Goal: Book appointment/travel/reservation

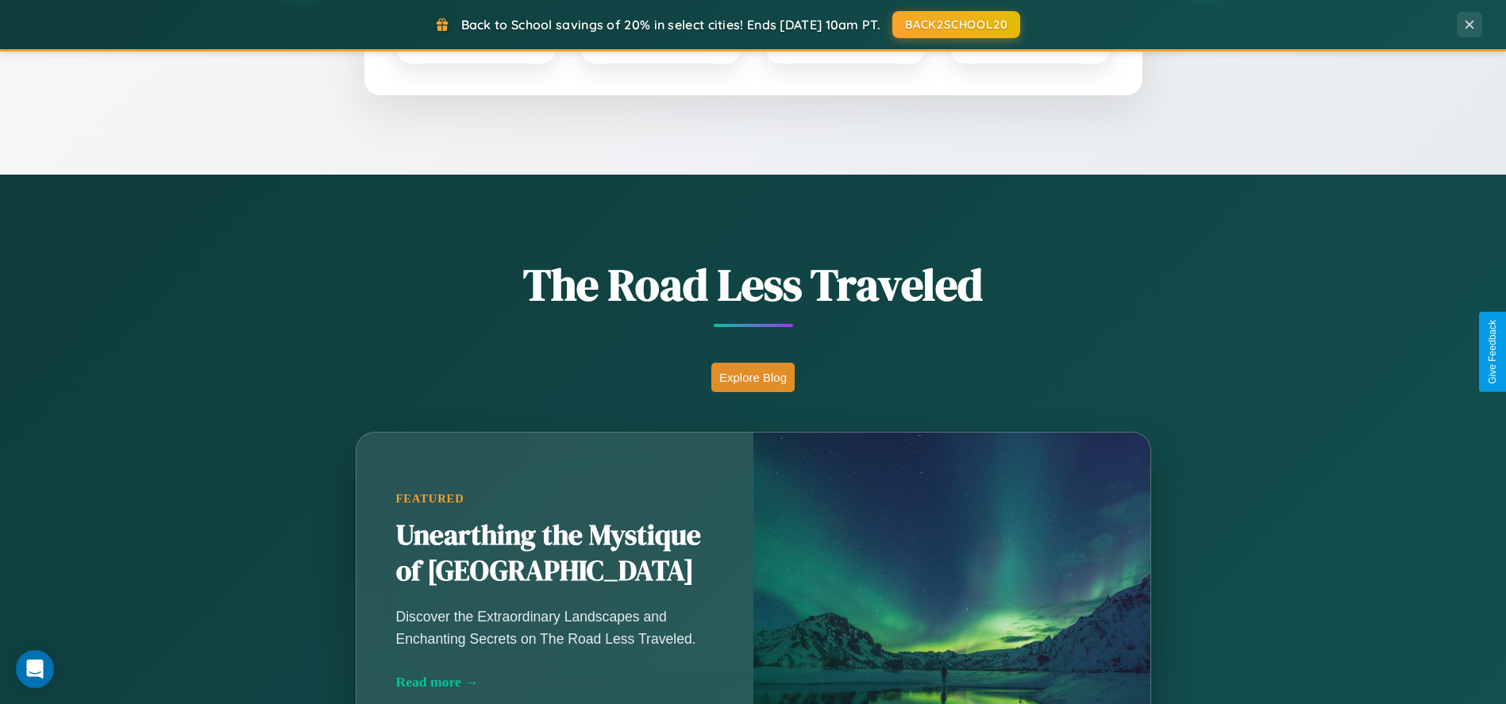
scroll to position [1088, 0]
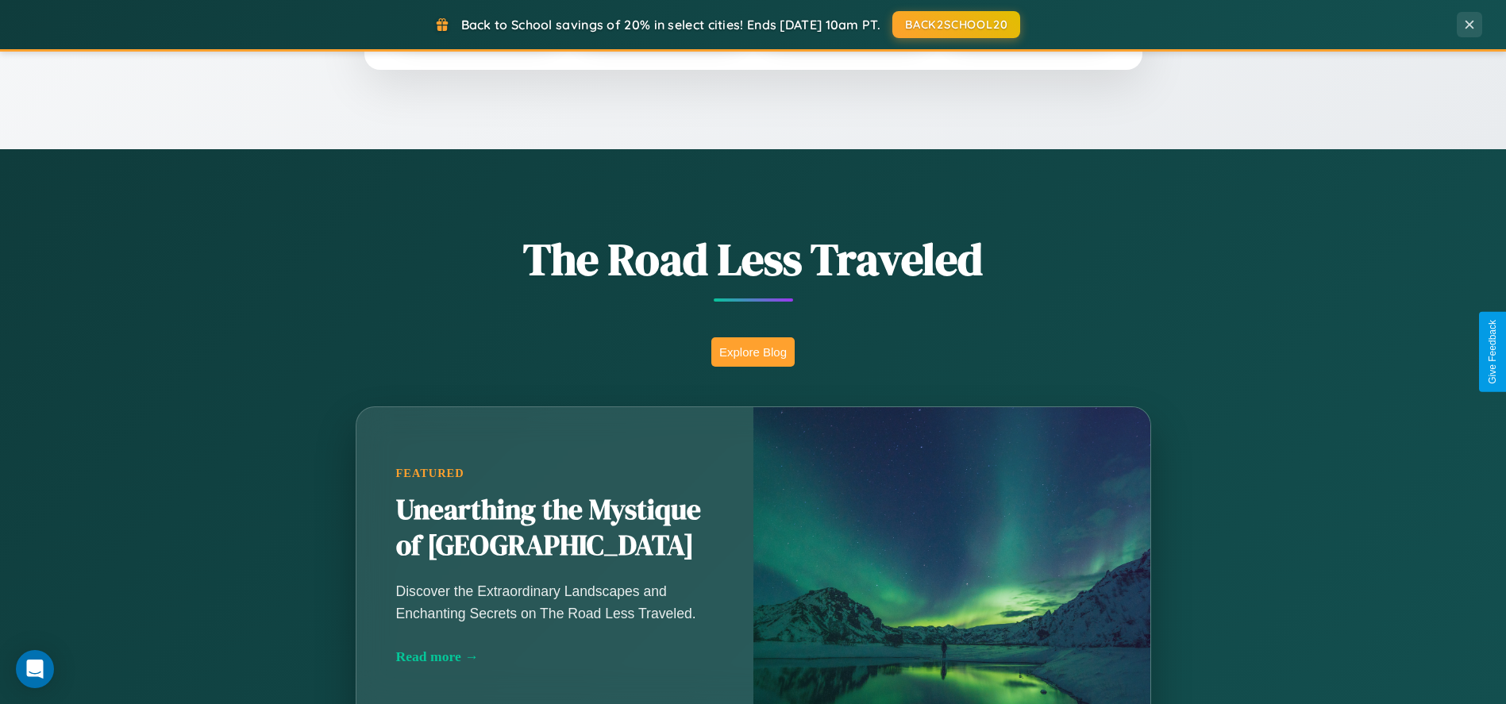
click at [753, 352] on button "Explore Blog" at bounding box center [752, 351] width 83 height 29
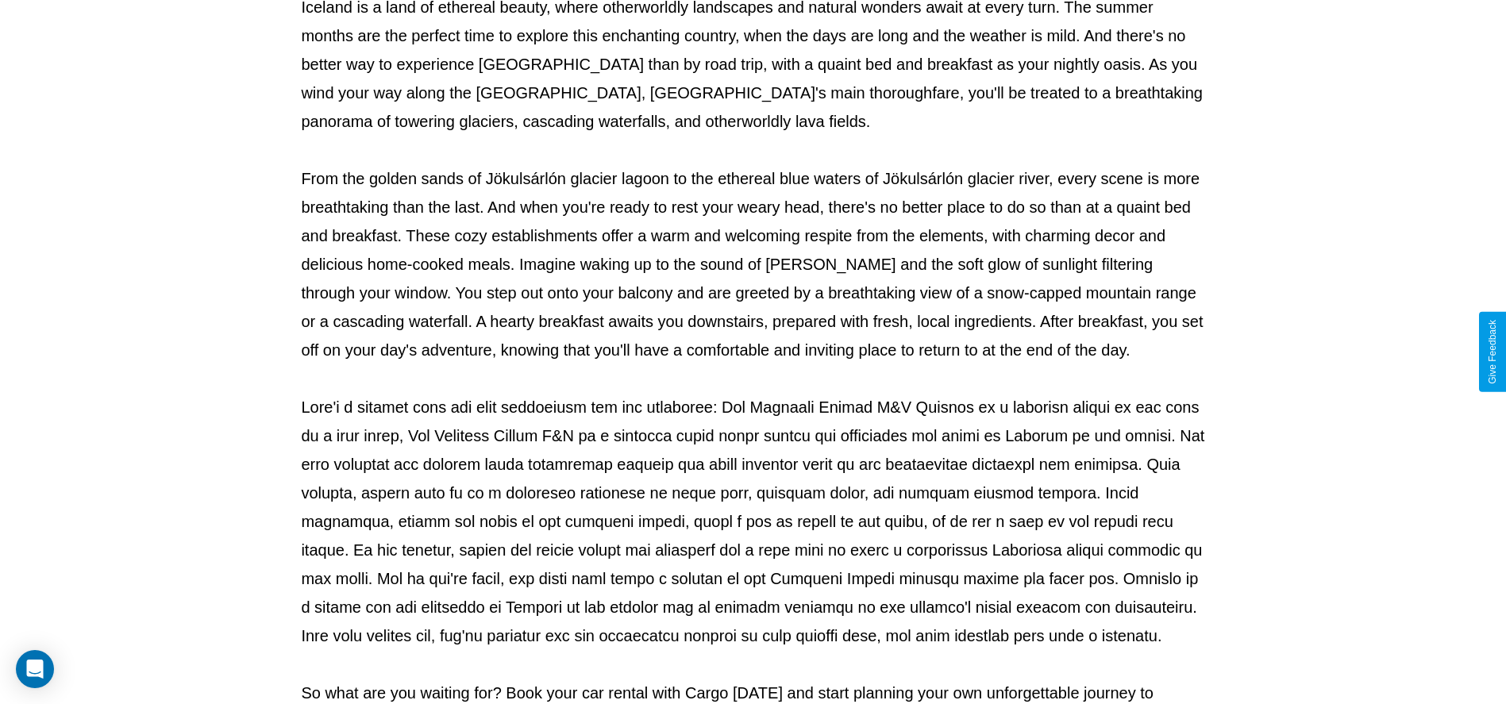
scroll to position [526, 0]
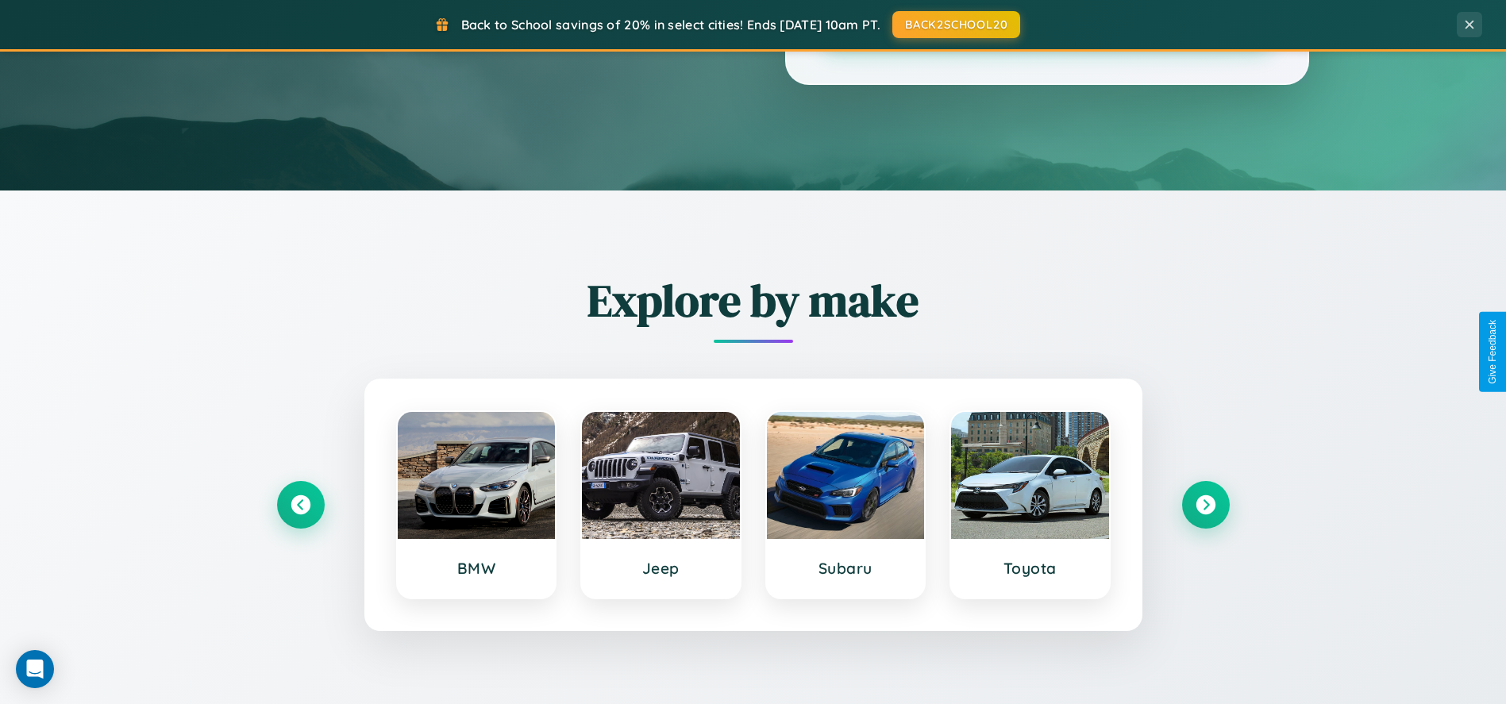
scroll to position [1088, 0]
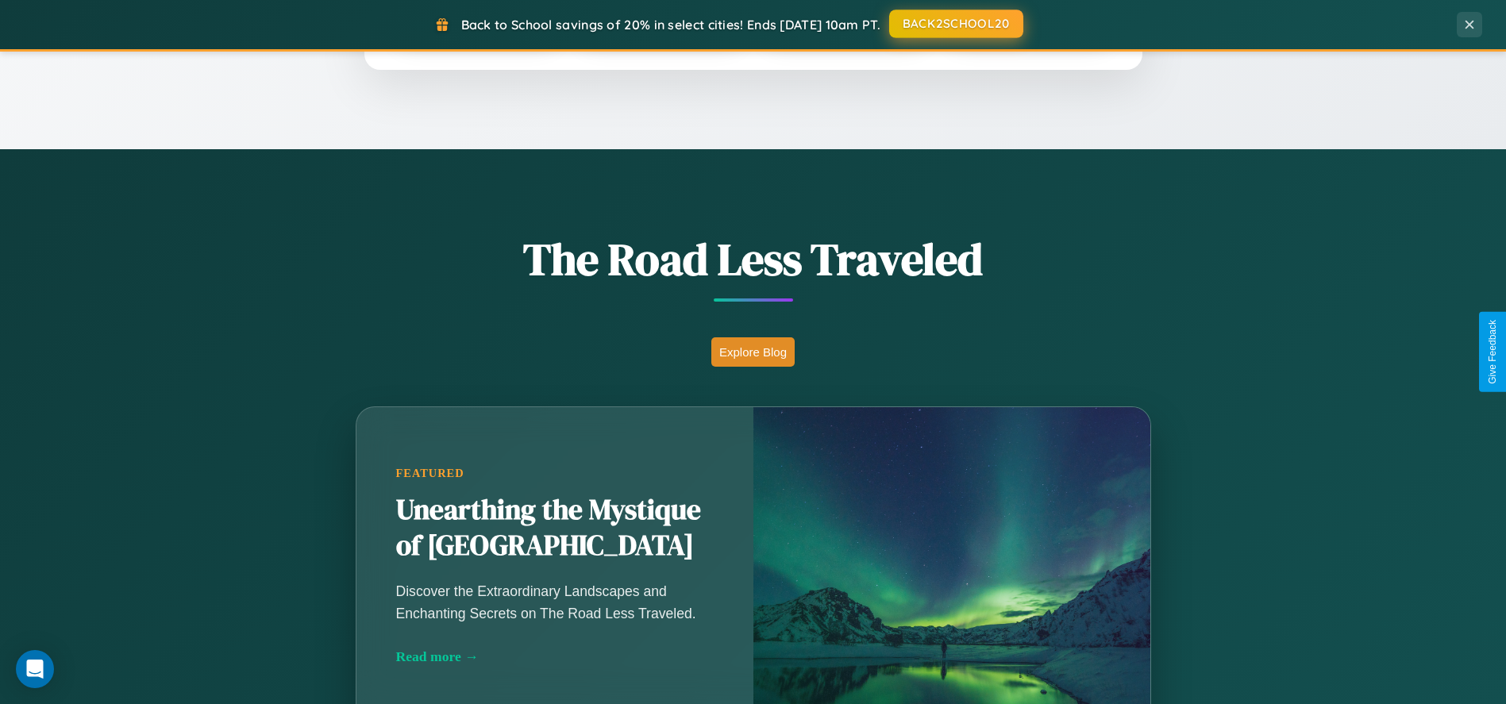
click at [955, 25] on button "BACK2SCHOOL20" at bounding box center [956, 24] width 134 height 29
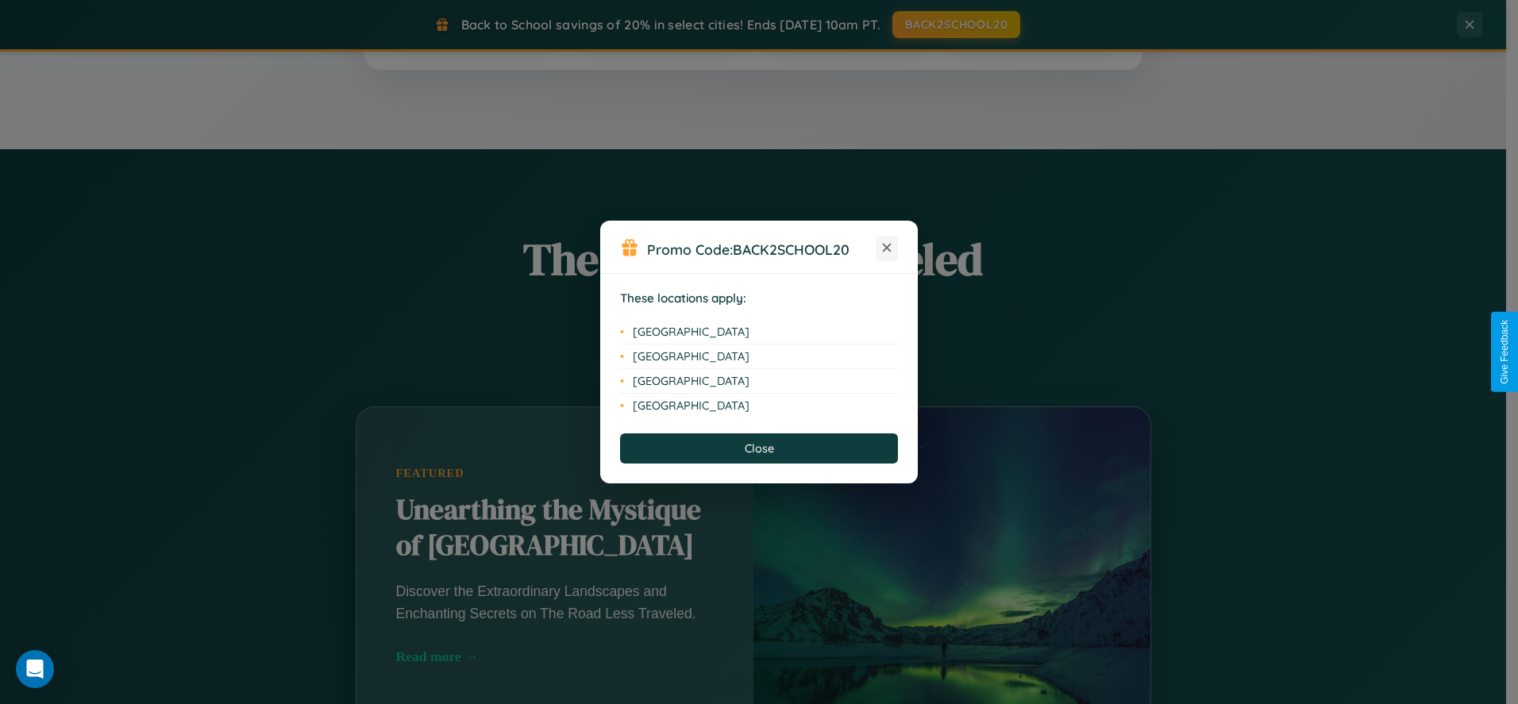
click at [887, 248] on icon at bounding box center [887, 248] width 9 height 9
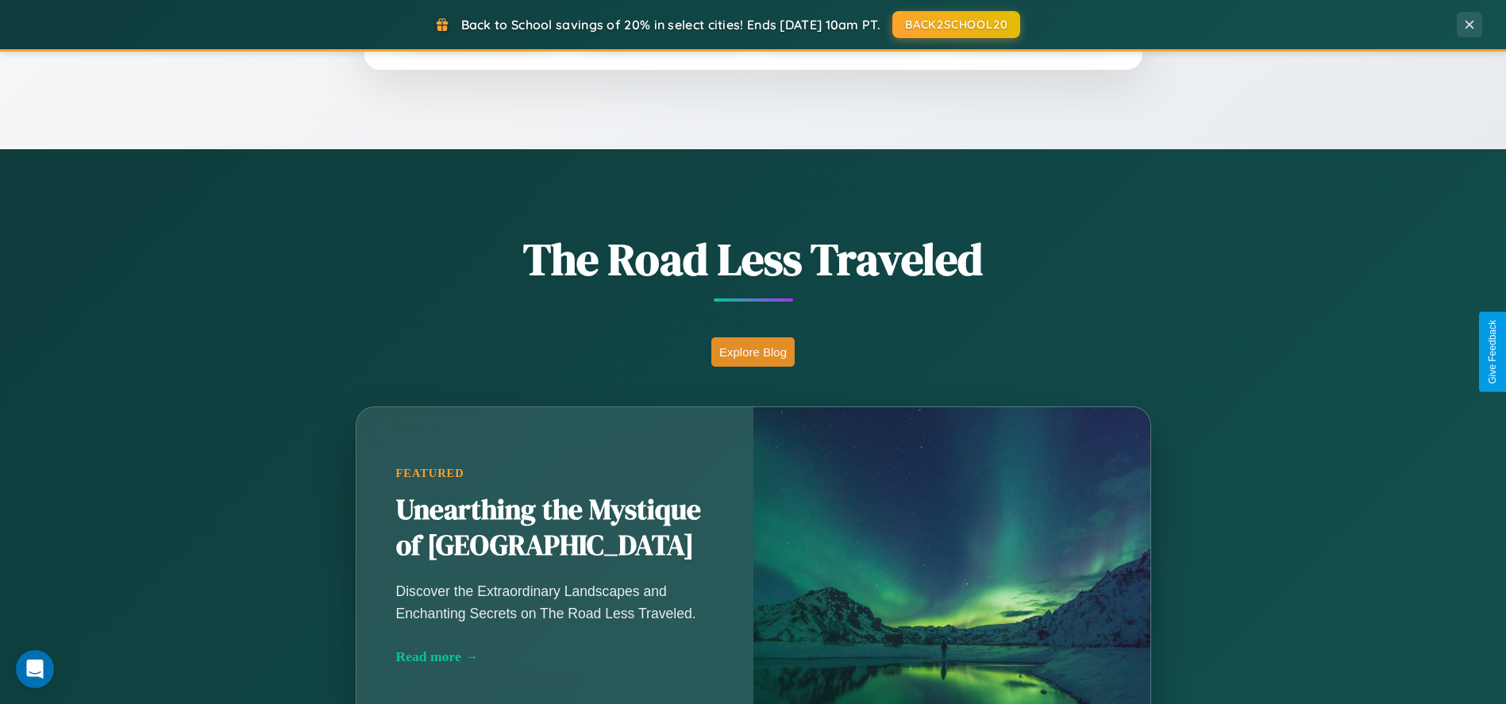
scroll to position [2546, 0]
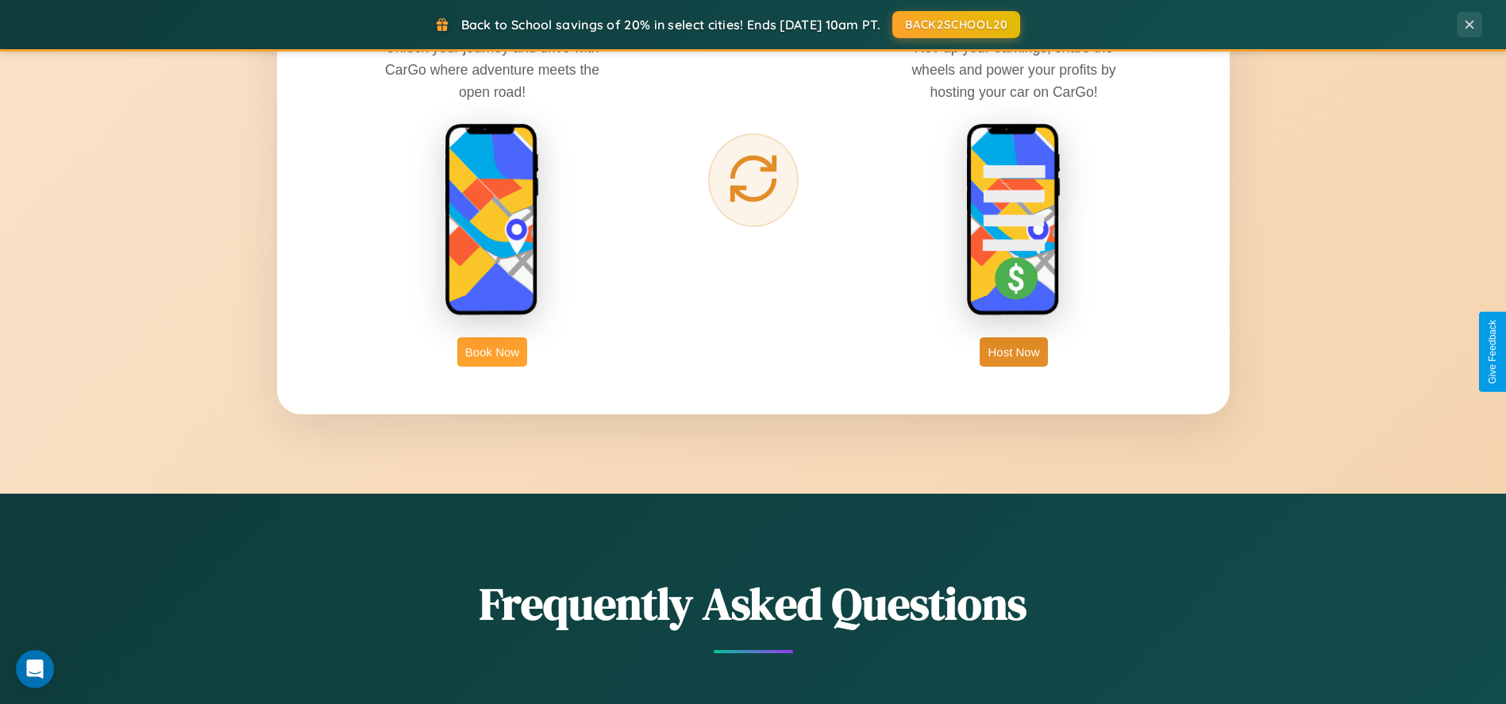
click at [492, 352] on button "Book Now" at bounding box center [492, 351] width 70 height 29
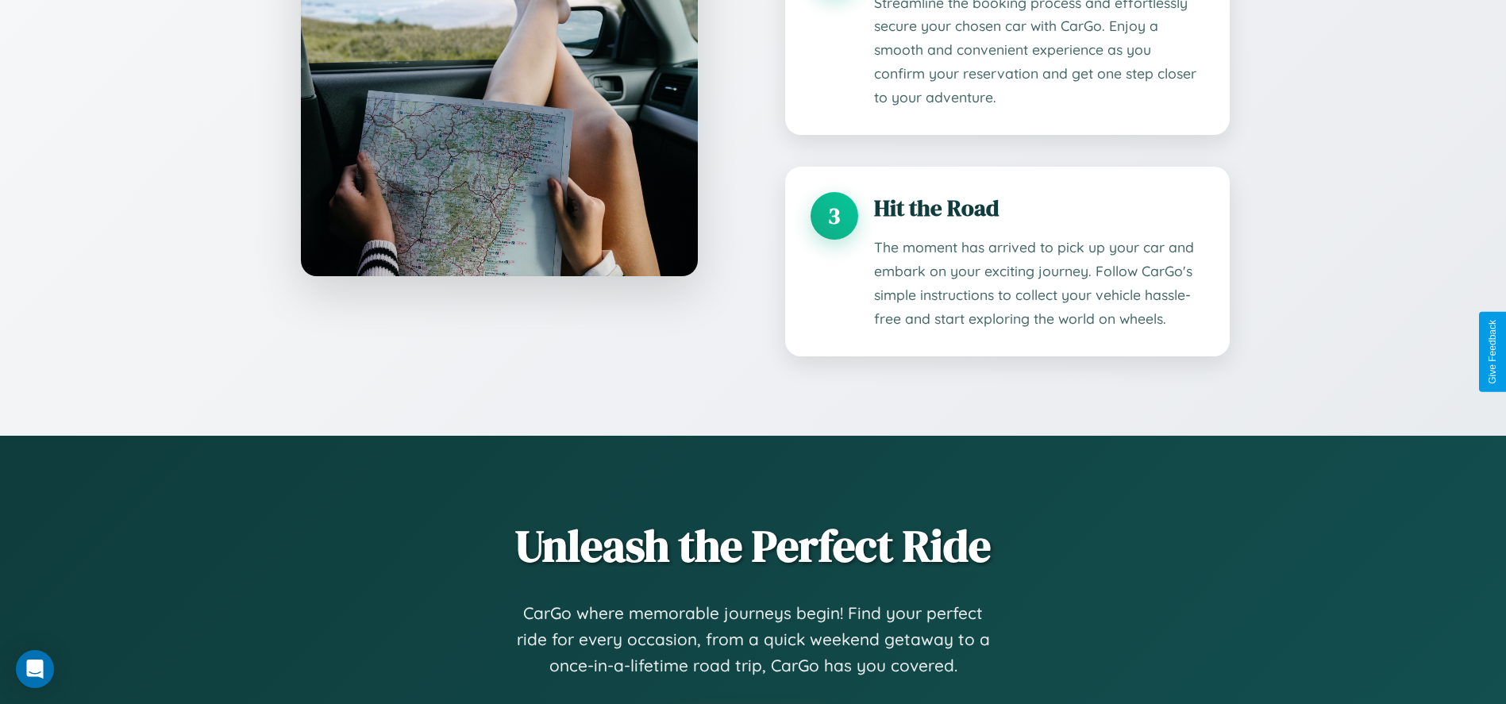
scroll to position [215, 0]
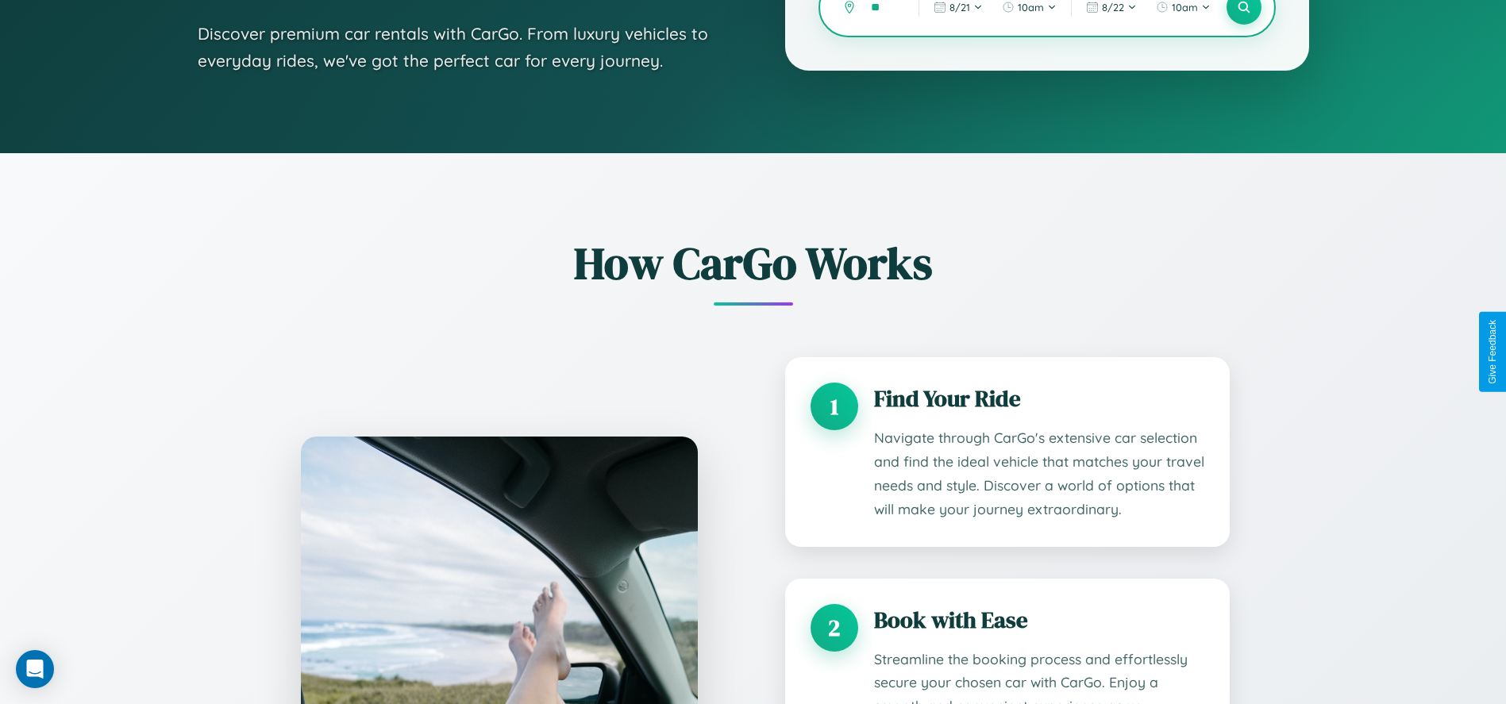
type input "***"
